Goal: Task Accomplishment & Management: Use online tool/utility

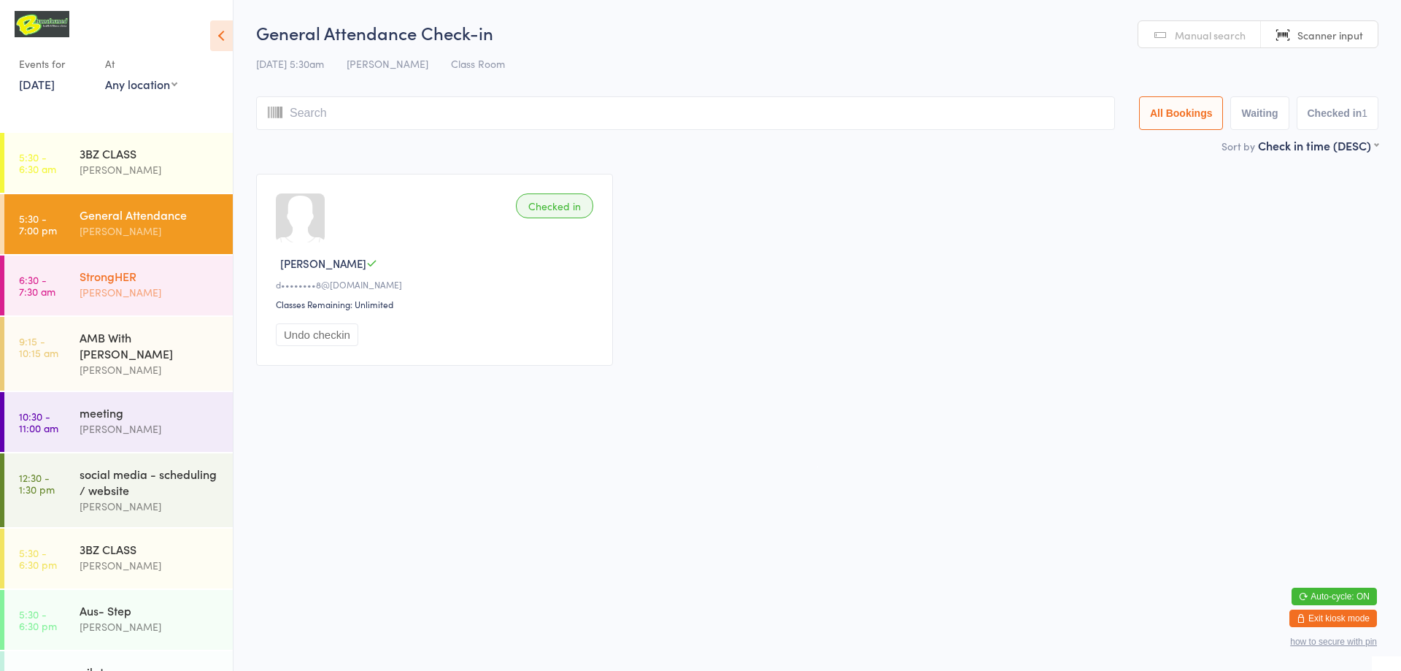
click at [202, 285] on div "[PERSON_NAME]" at bounding box center [150, 292] width 141 height 17
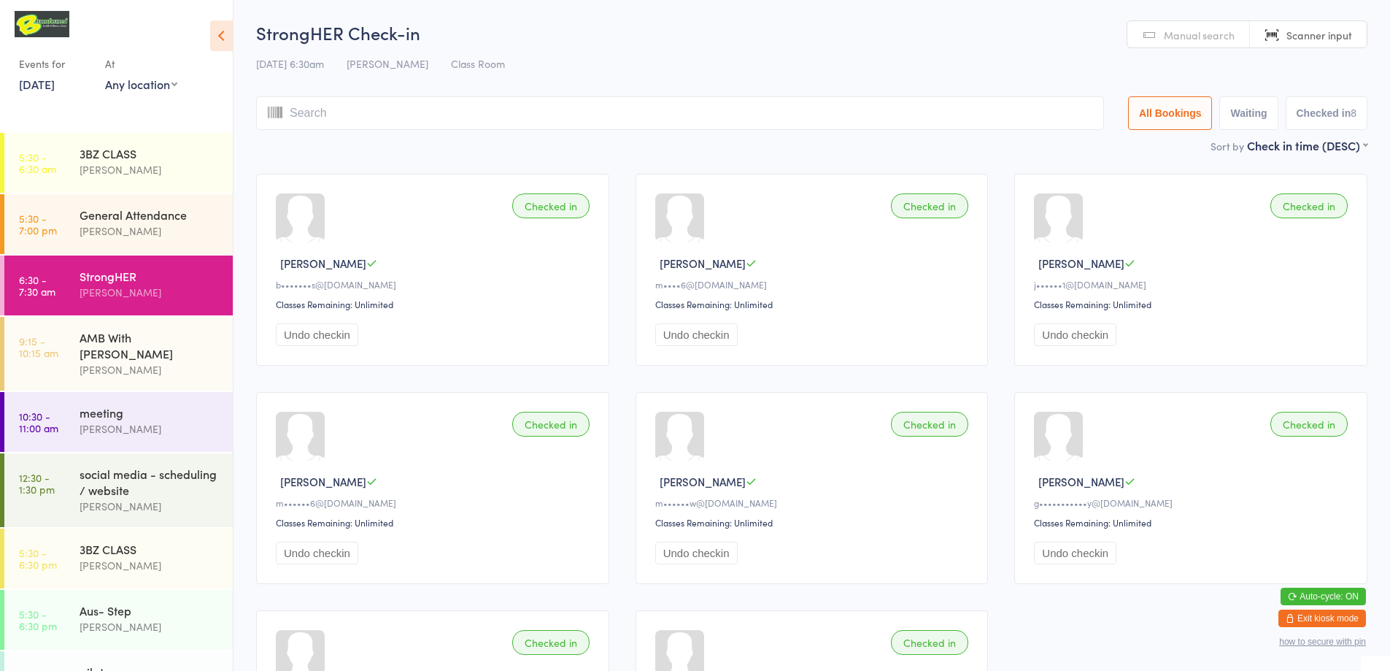
click at [1177, 35] on span "Manual search" at bounding box center [1199, 35] width 71 height 15
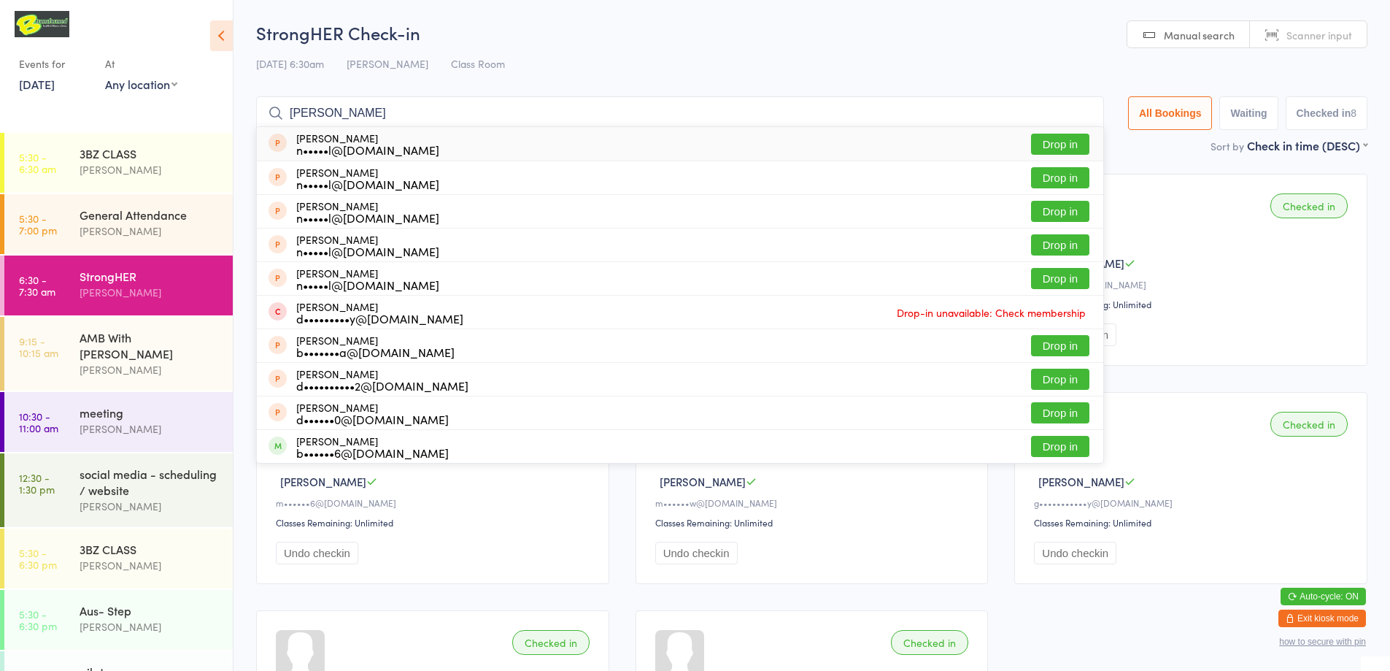
type input "[PERSON_NAME]"
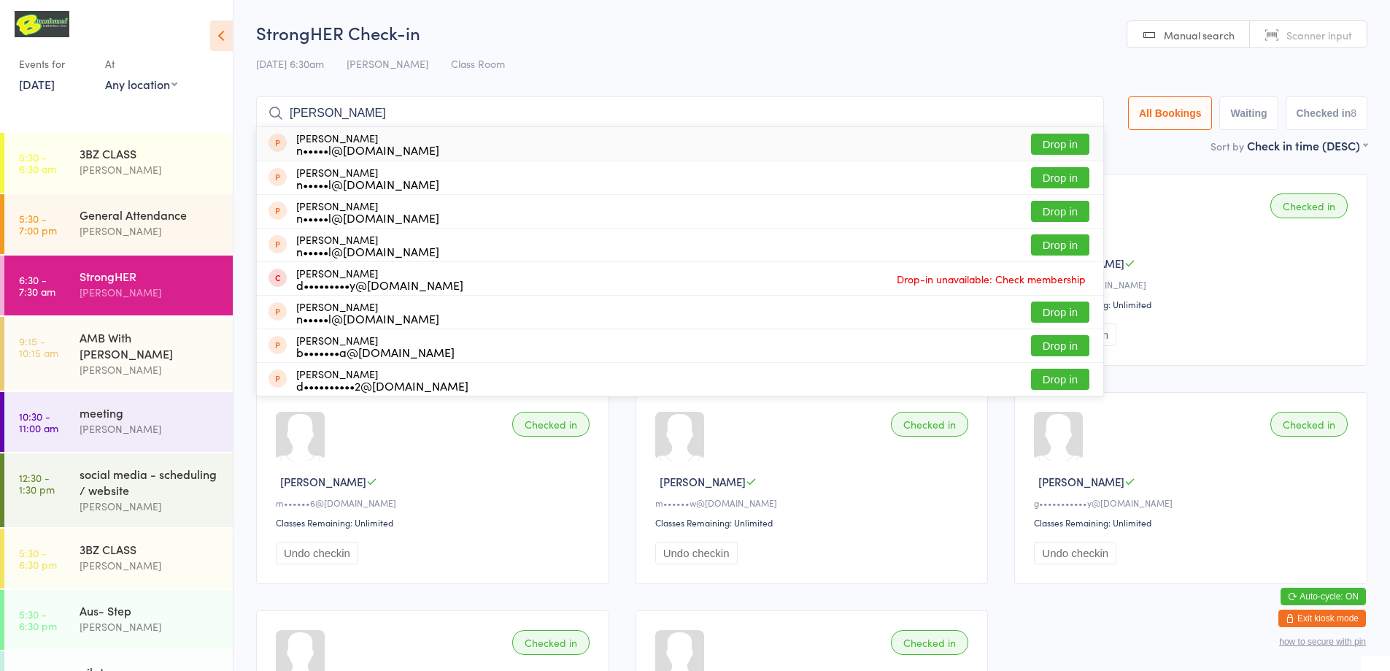
click at [1079, 114] on input "[PERSON_NAME]" at bounding box center [680, 113] width 848 height 34
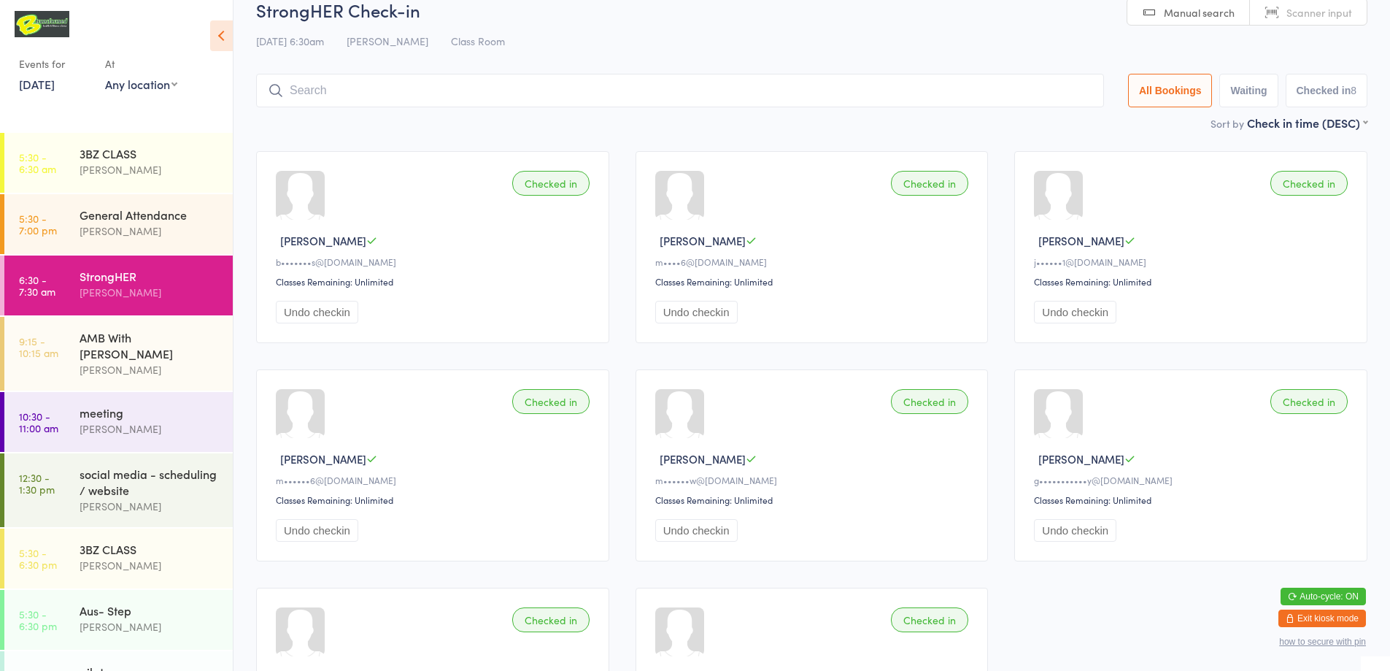
scroll to position [14, 0]
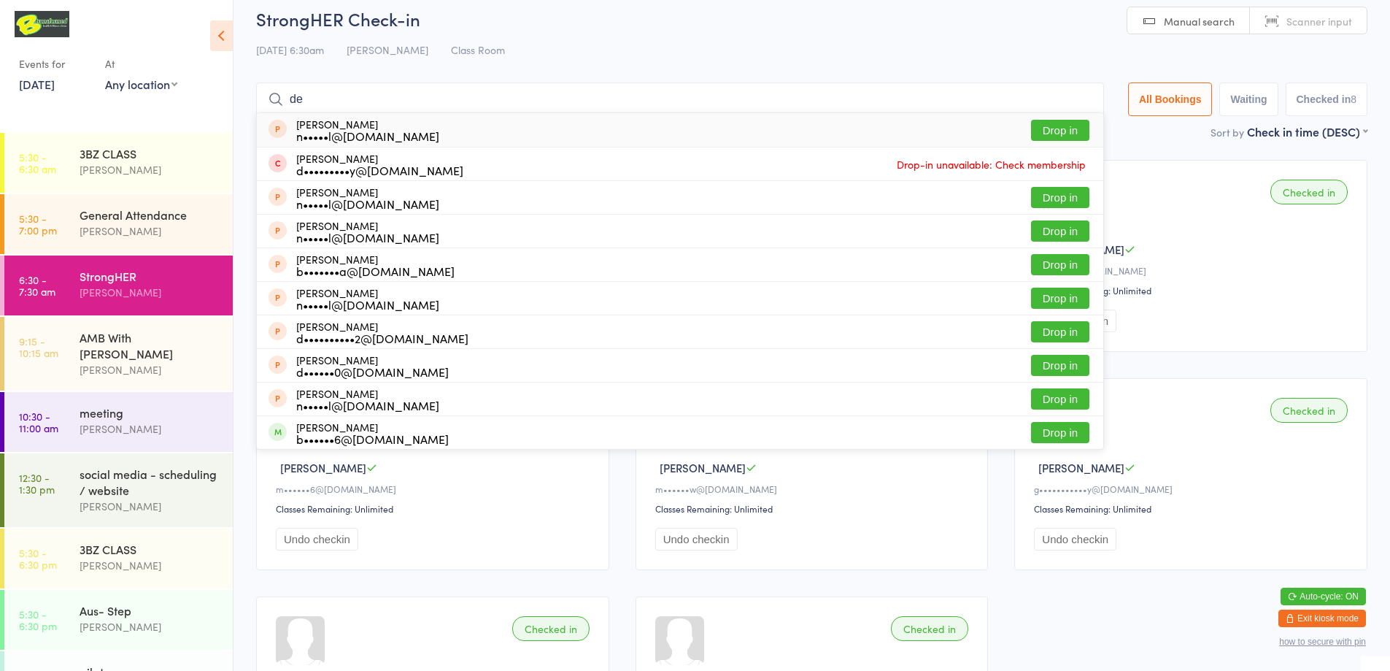
type input "d"
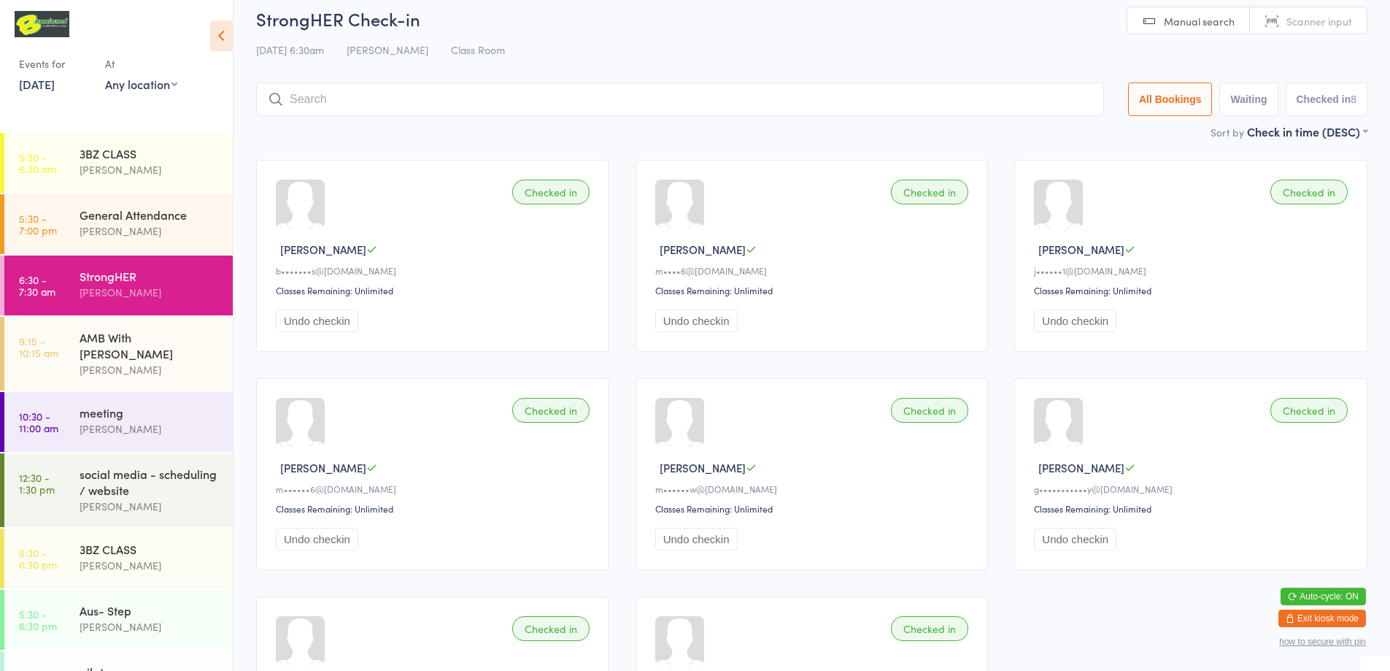
click at [586, 277] on div "Checked in [PERSON_NAME] b•••••••s@[DOMAIN_NAME] Classes Remaining: Unlimited U…" at bounding box center [432, 256] width 353 height 192
click at [173, 171] on div "[PERSON_NAME]" at bounding box center [150, 169] width 141 height 17
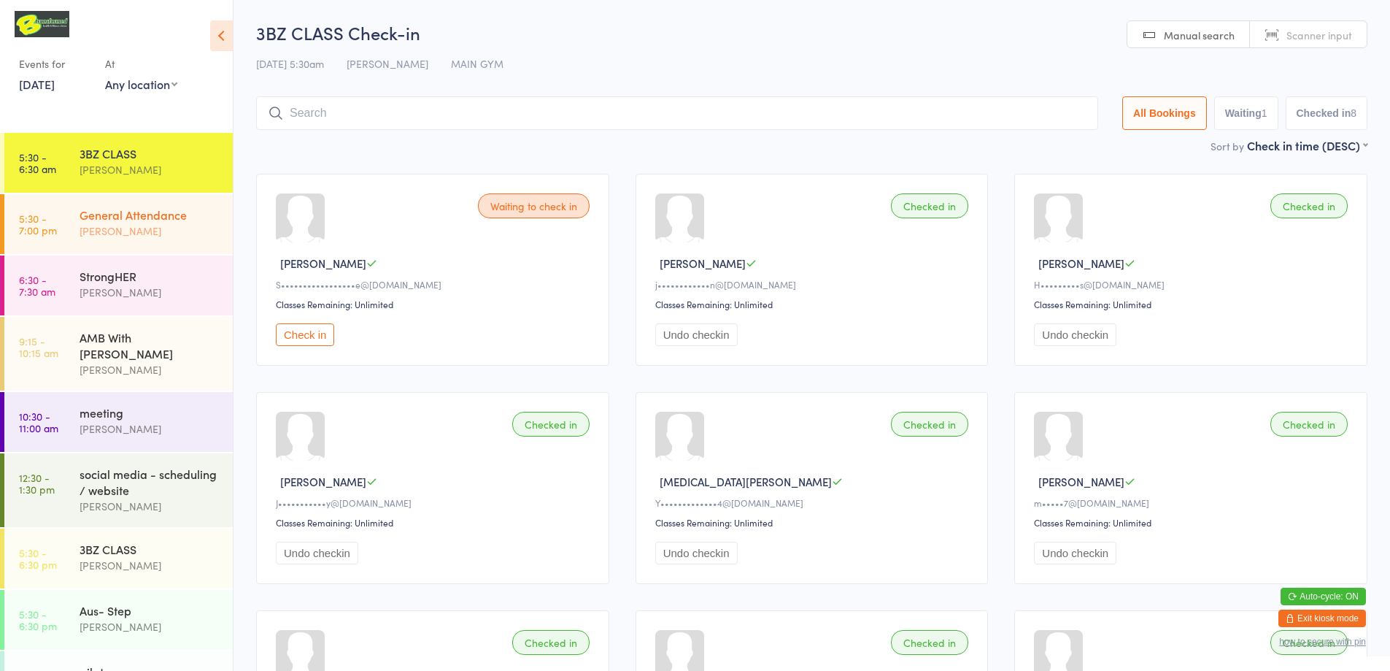
click at [108, 219] on div "General Attendance" at bounding box center [150, 215] width 141 height 16
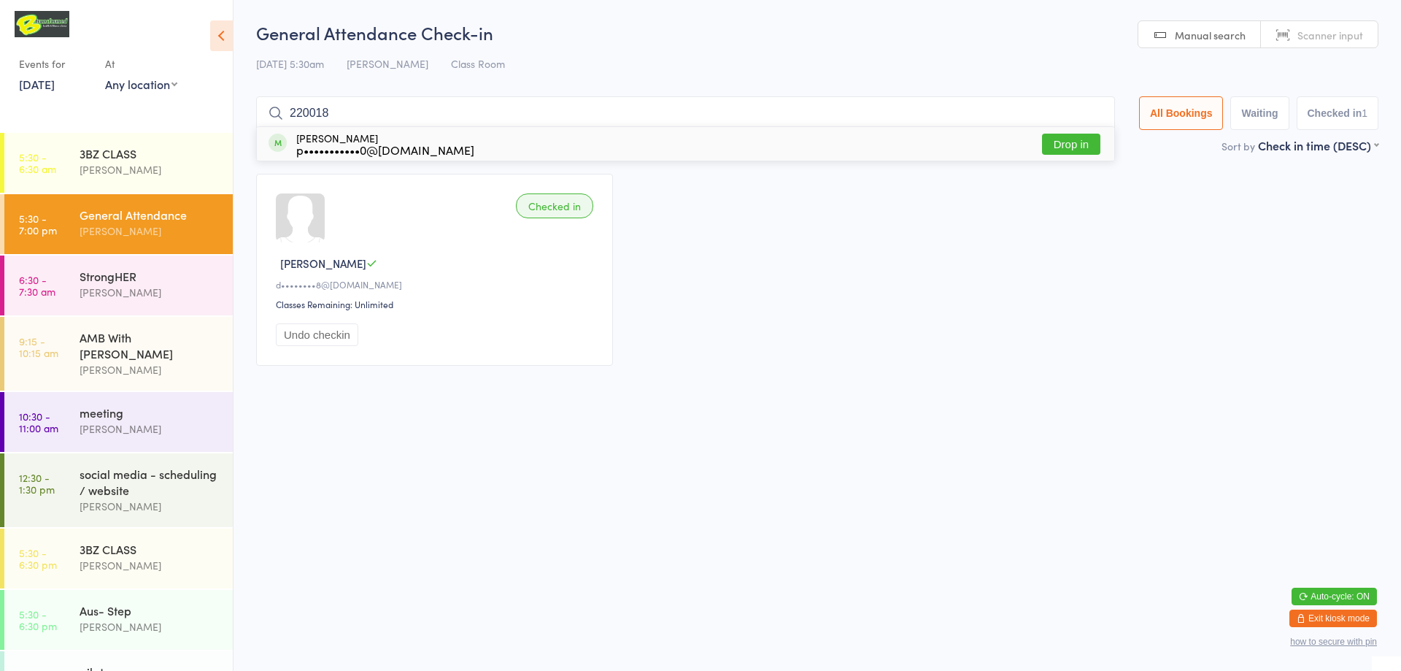
type input "220018"
click at [1051, 151] on button "Drop in" at bounding box center [1071, 144] width 58 height 21
type input "220030"
click at [1087, 141] on button "Drop in" at bounding box center [1071, 144] width 58 height 21
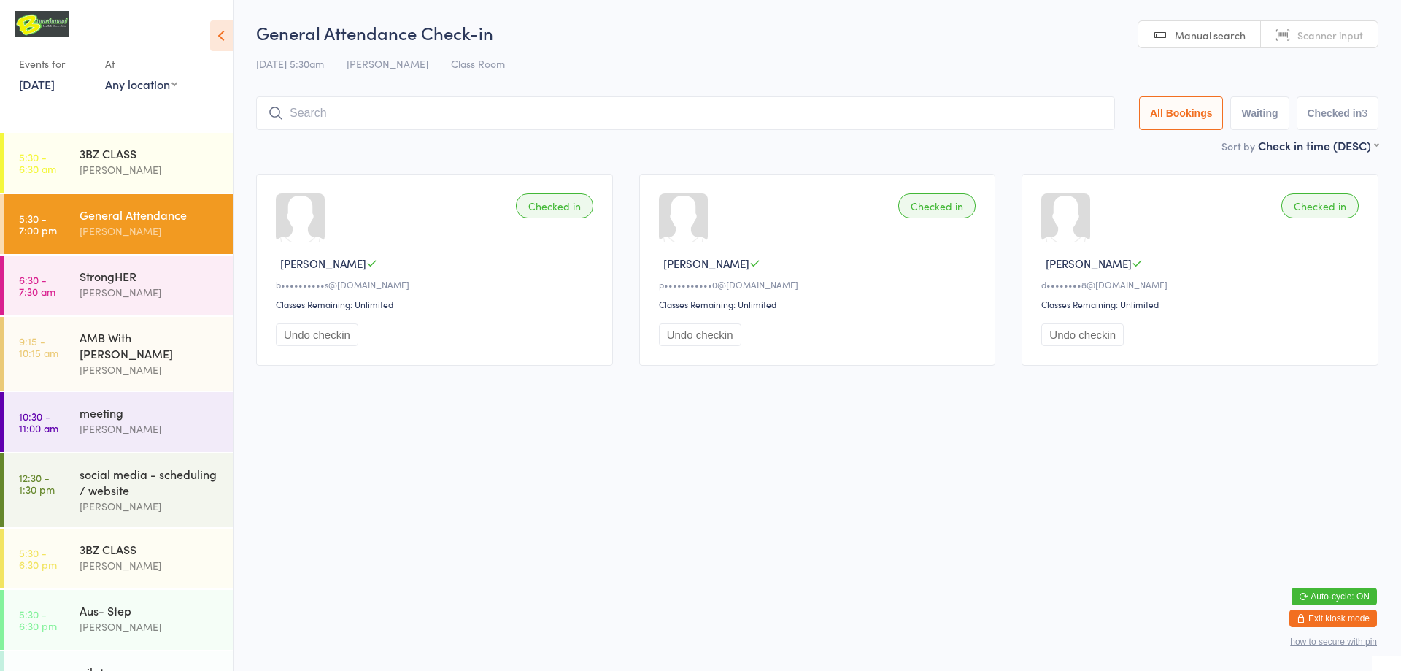
click at [1327, 31] on span "Scanner input" at bounding box center [1331, 35] width 66 height 15
click at [145, 361] on div "[PERSON_NAME]" at bounding box center [150, 369] width 141 height 17
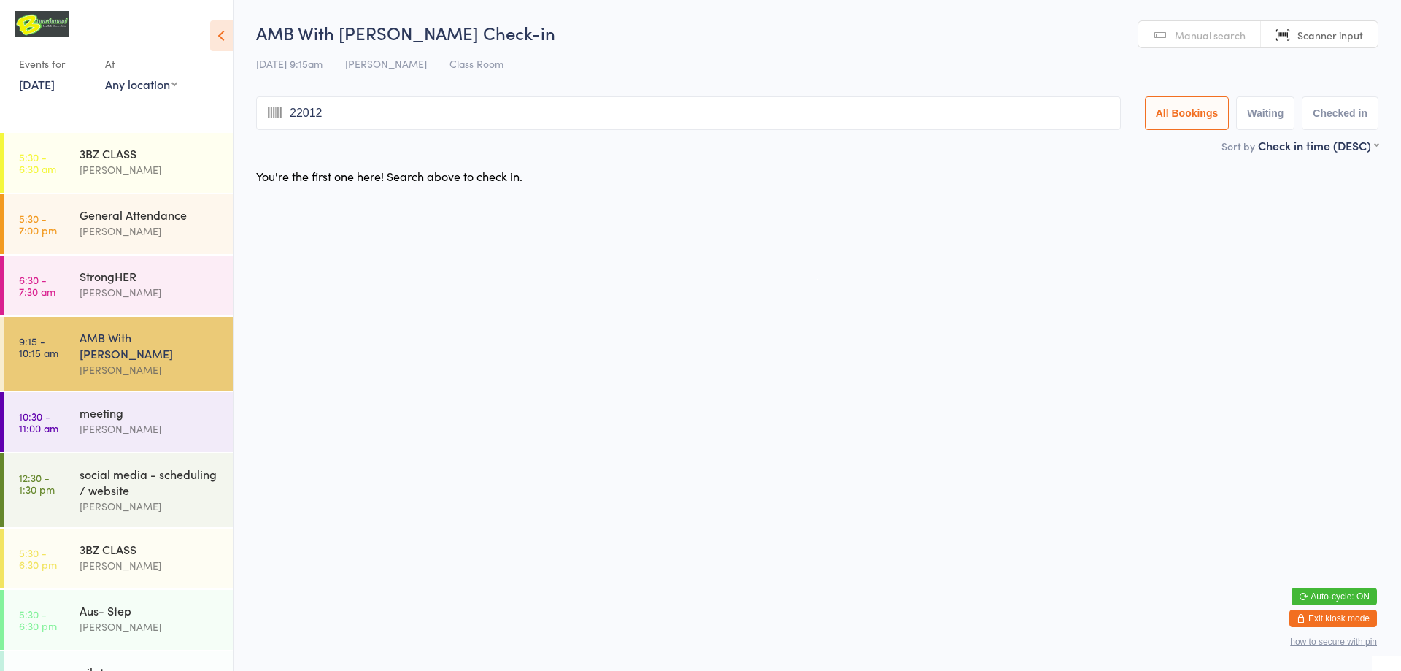
type input "220121"
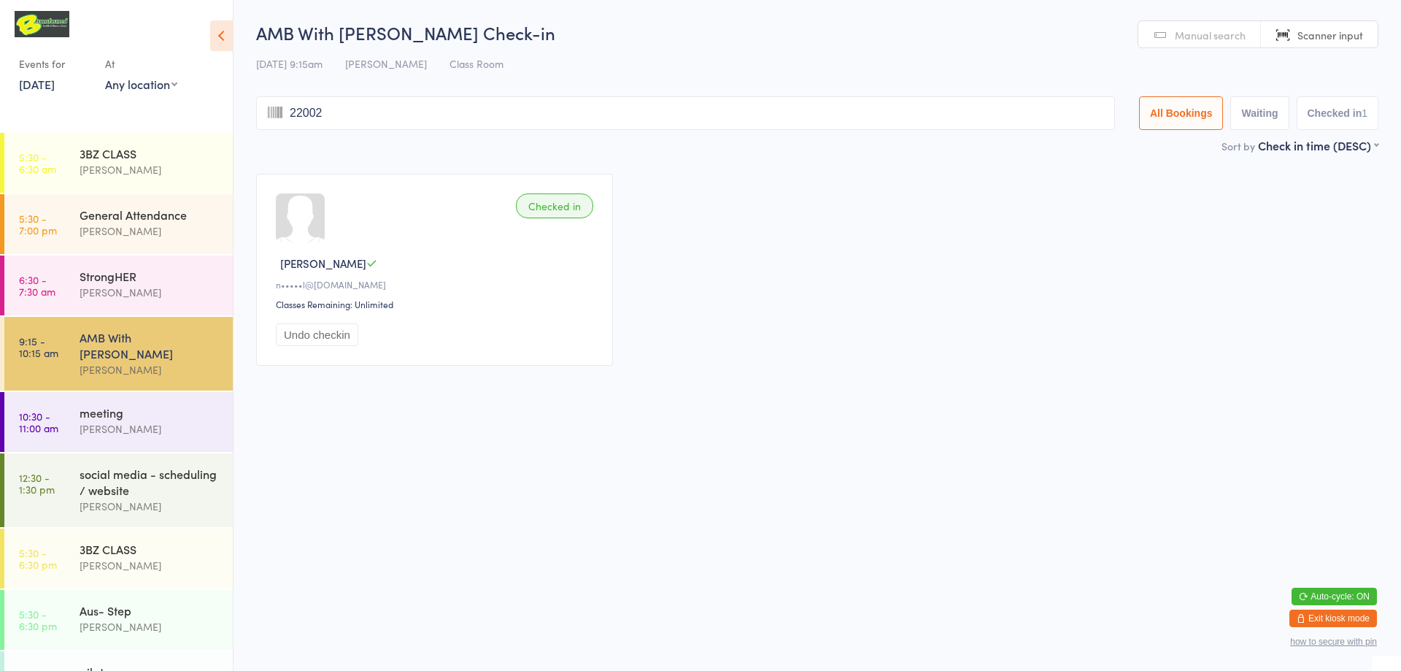
type input "220021"
type input "220029"
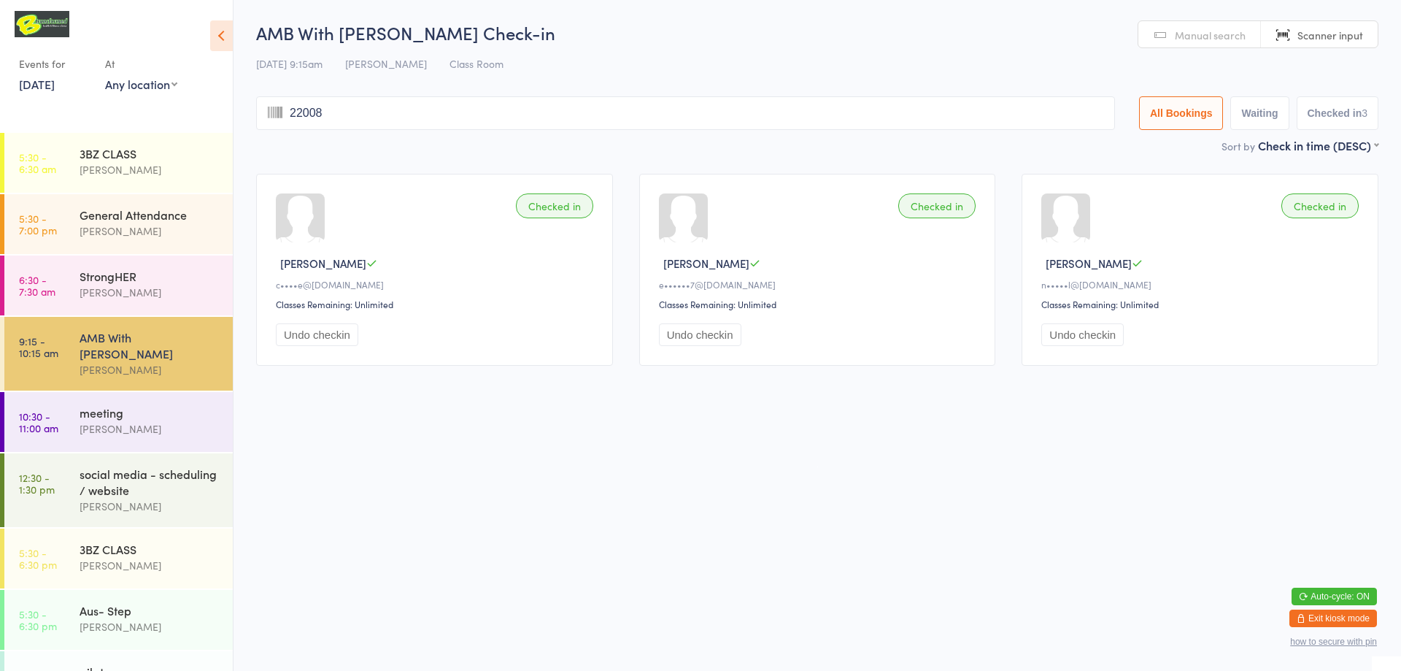
type input "220081"
